Goal: Task Accomplishment & Management: Complete application form

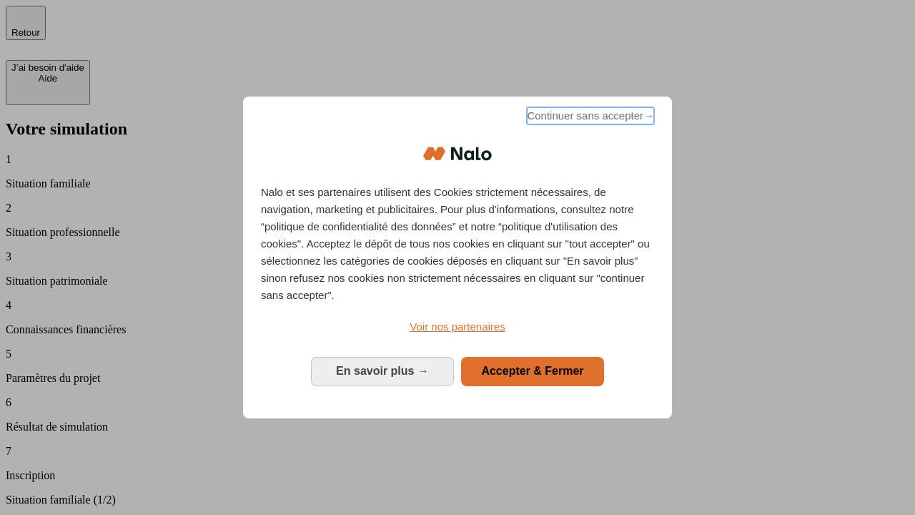
click at [589, 118] on span "Continuer sans accepter →" at bounding box center [590, 115] width 127 height 17
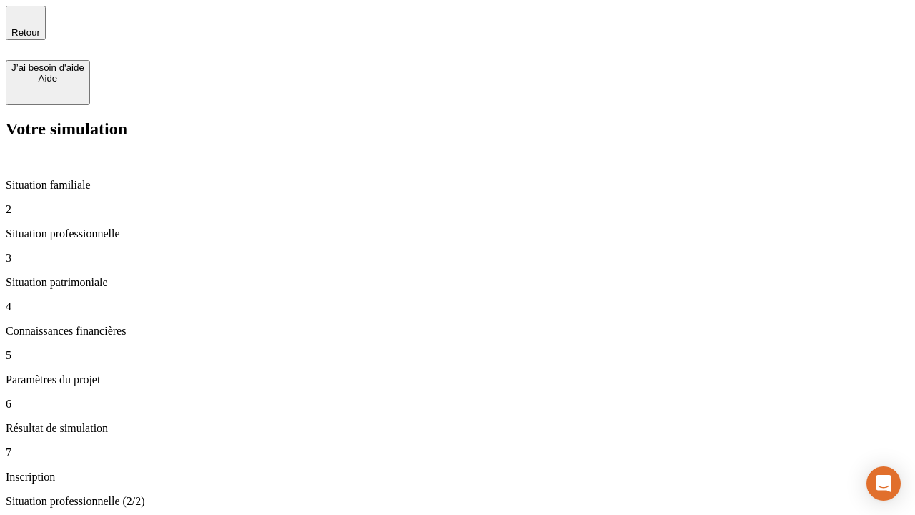
type input "30 000"
type input "40 000"
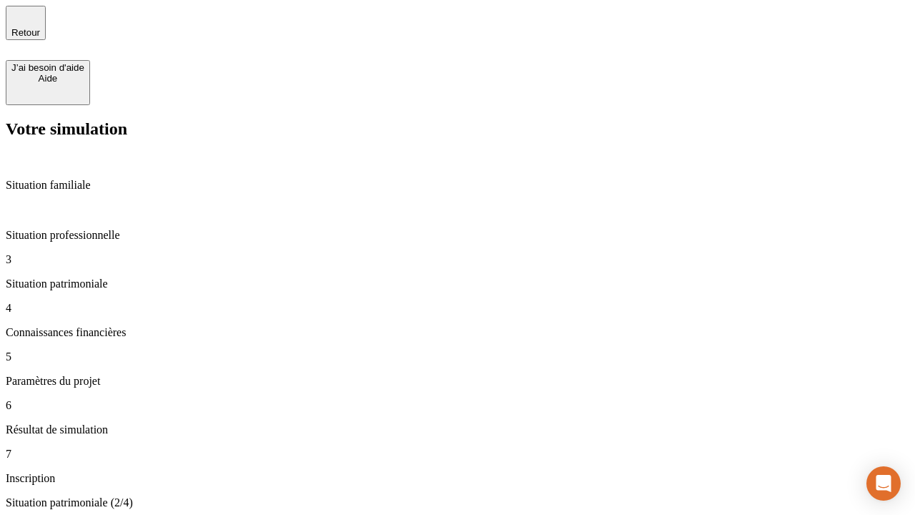
type input "1 100"
type input "20"
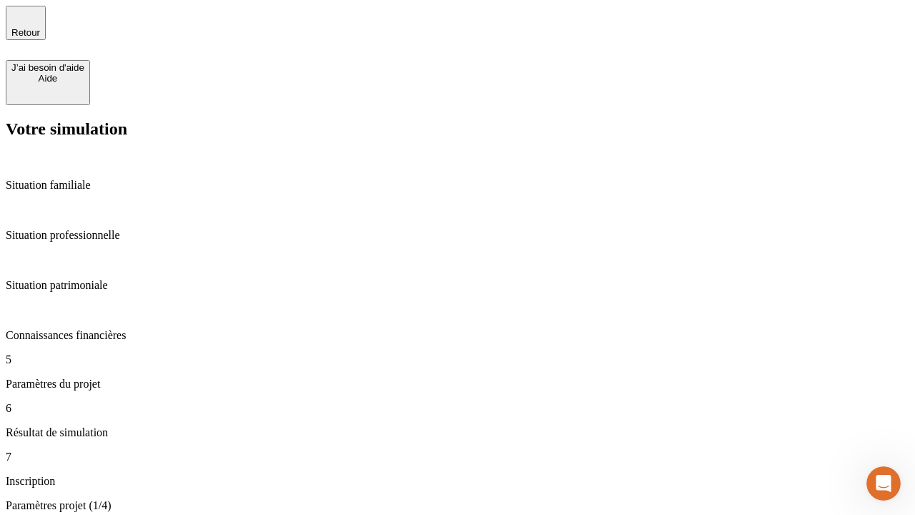
type input "40"
type input "62"
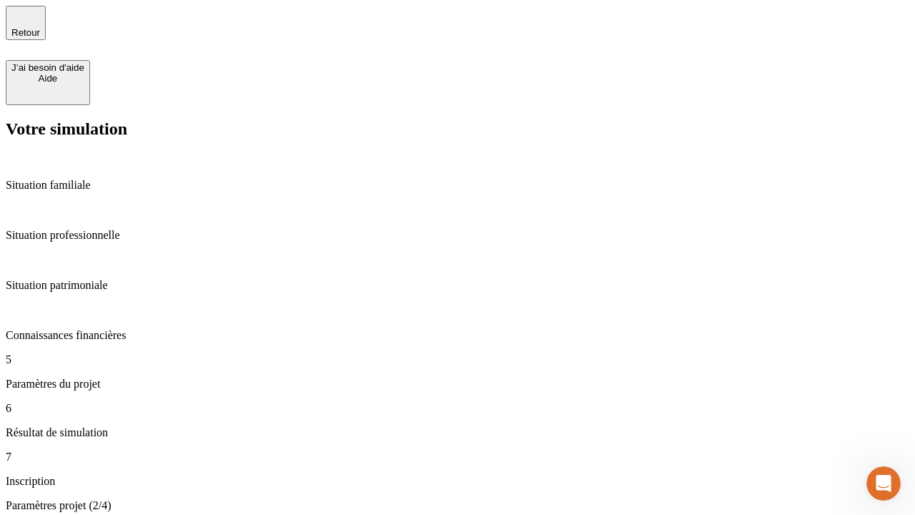
type input "50 000"
type input "640"
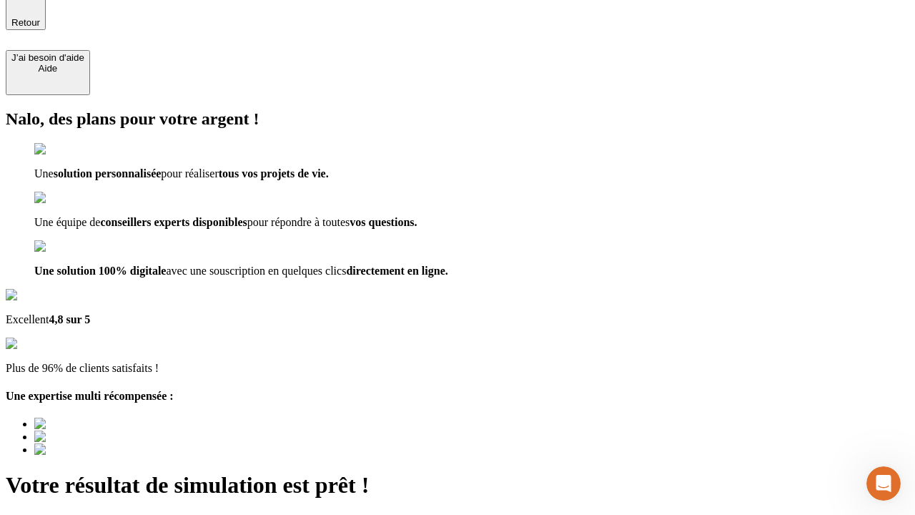
type input "[EMAIL_ADDRESS][DOMAIN_NAME]"
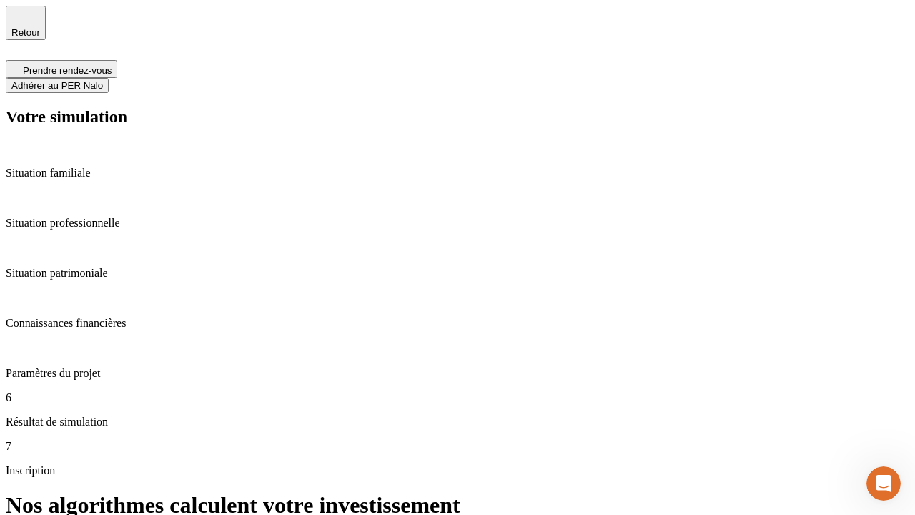
scroll to position [6, 0]
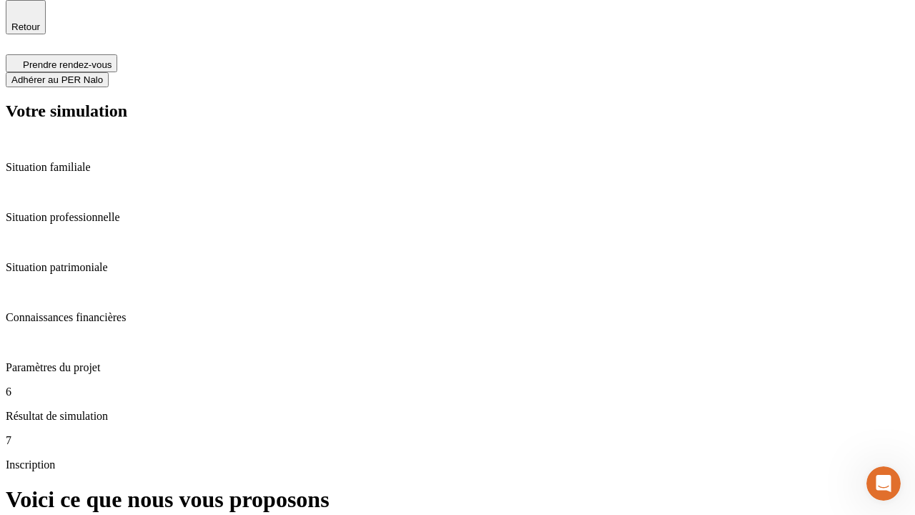
click at [103, 74] on span "Adhérer au PER Nalo" at bounding box center [56, 79] width 91 height 11
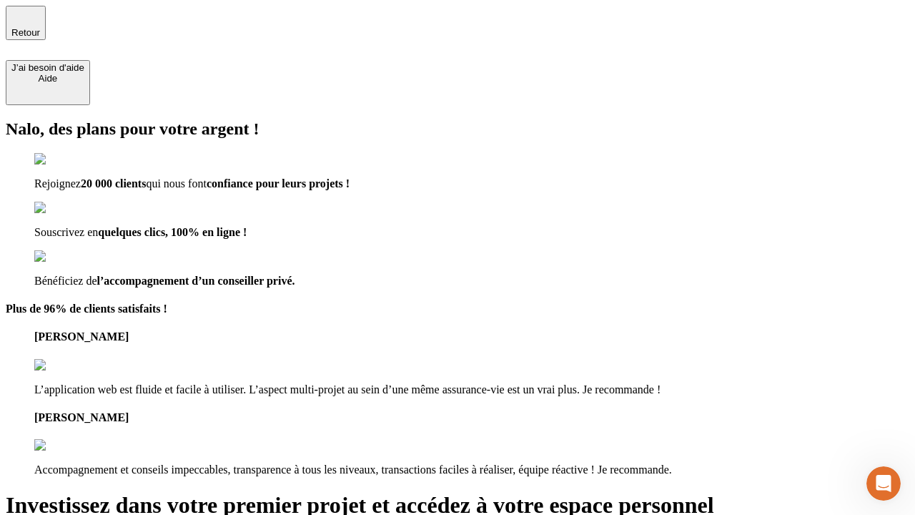
type input "[PERSON_NAME][EMAIL_ADDRESS][DOMAIN_NAME]"
